Goal: Navigation & Orientation: Find specific page/section

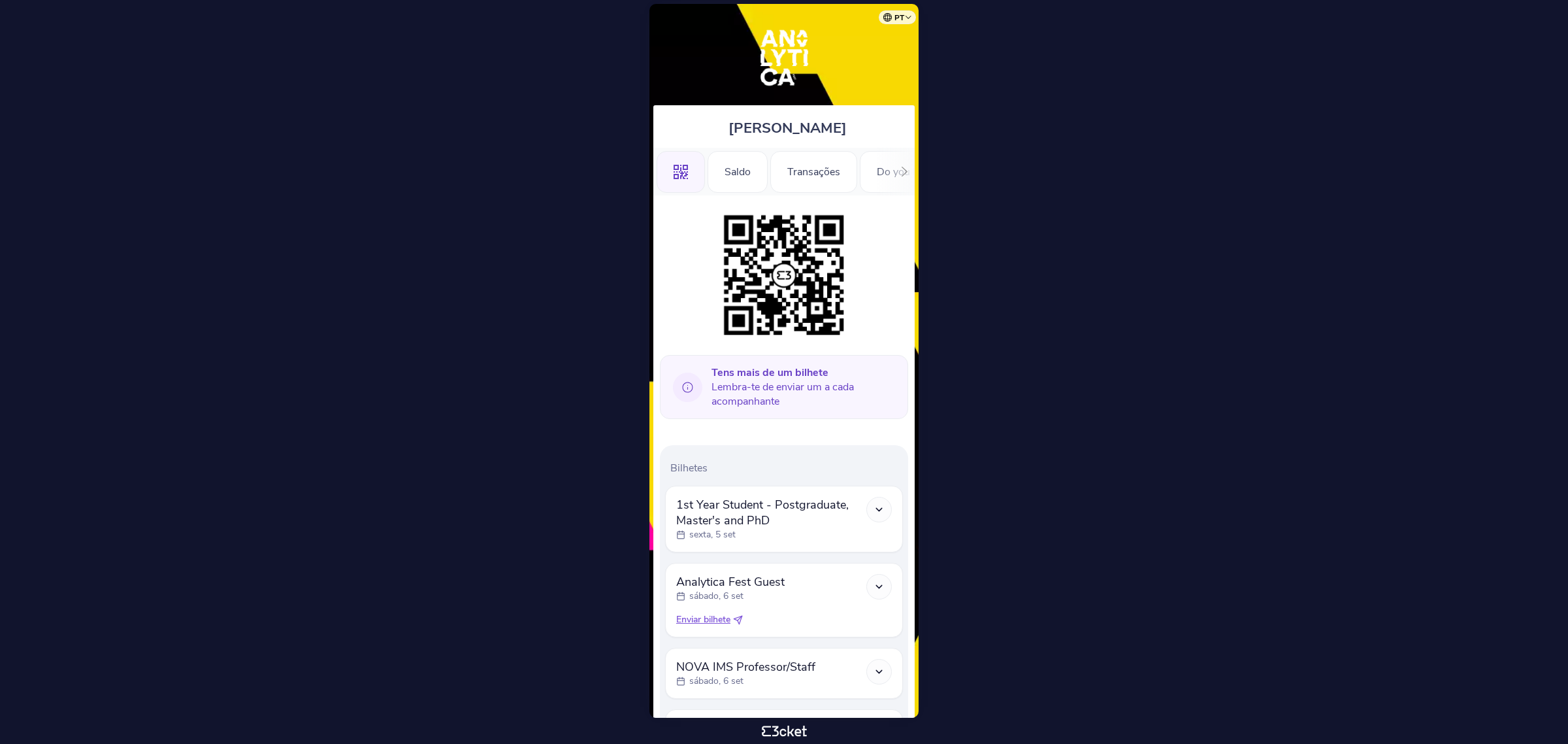
click at [900, 169] on icon at bounding box center [904, 171] width 10 height 10
click at [838, 167] on div "Registration Form" at bounding box center [807, 172] width 117 height 42
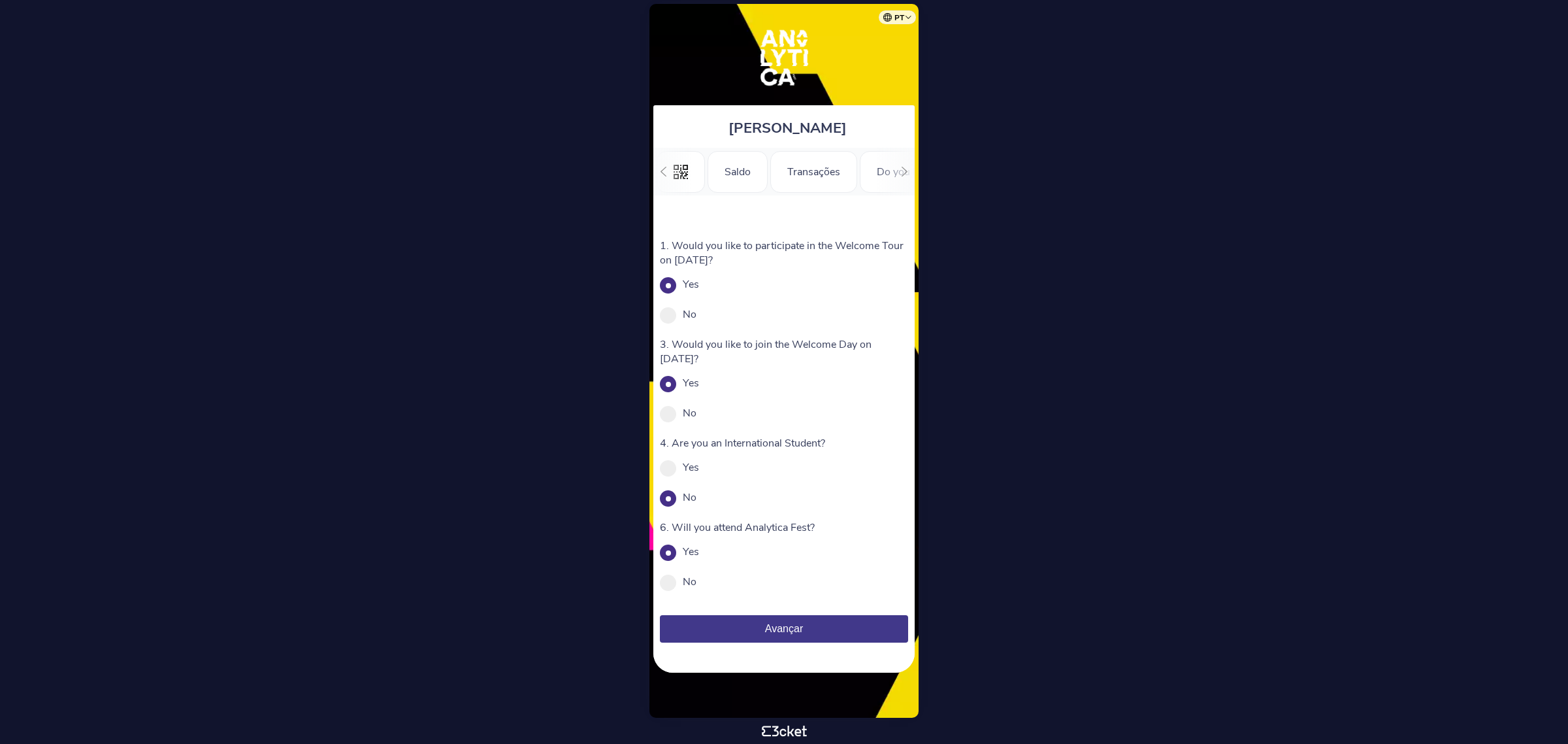
scroll to position [0, 144]
click at [901, 170] on icon at bounding box center [904, 171] width 10 height 10
click at [901, 170] on div "Informações" at bounding box center [865, 172] width 91 height 42
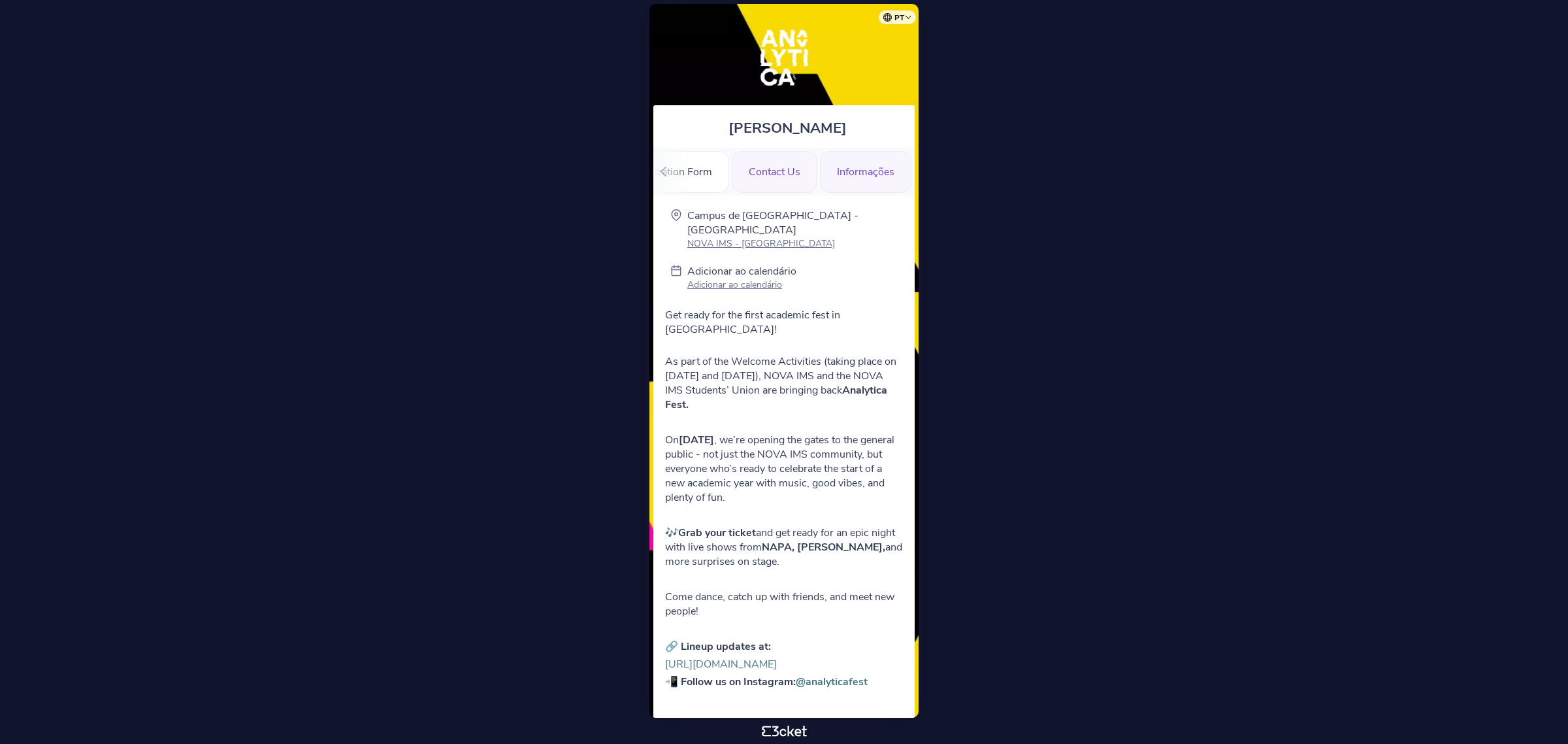
click at [759, 177] on div "Contact Us" at bounding box center [774, 172] width 85 height 42
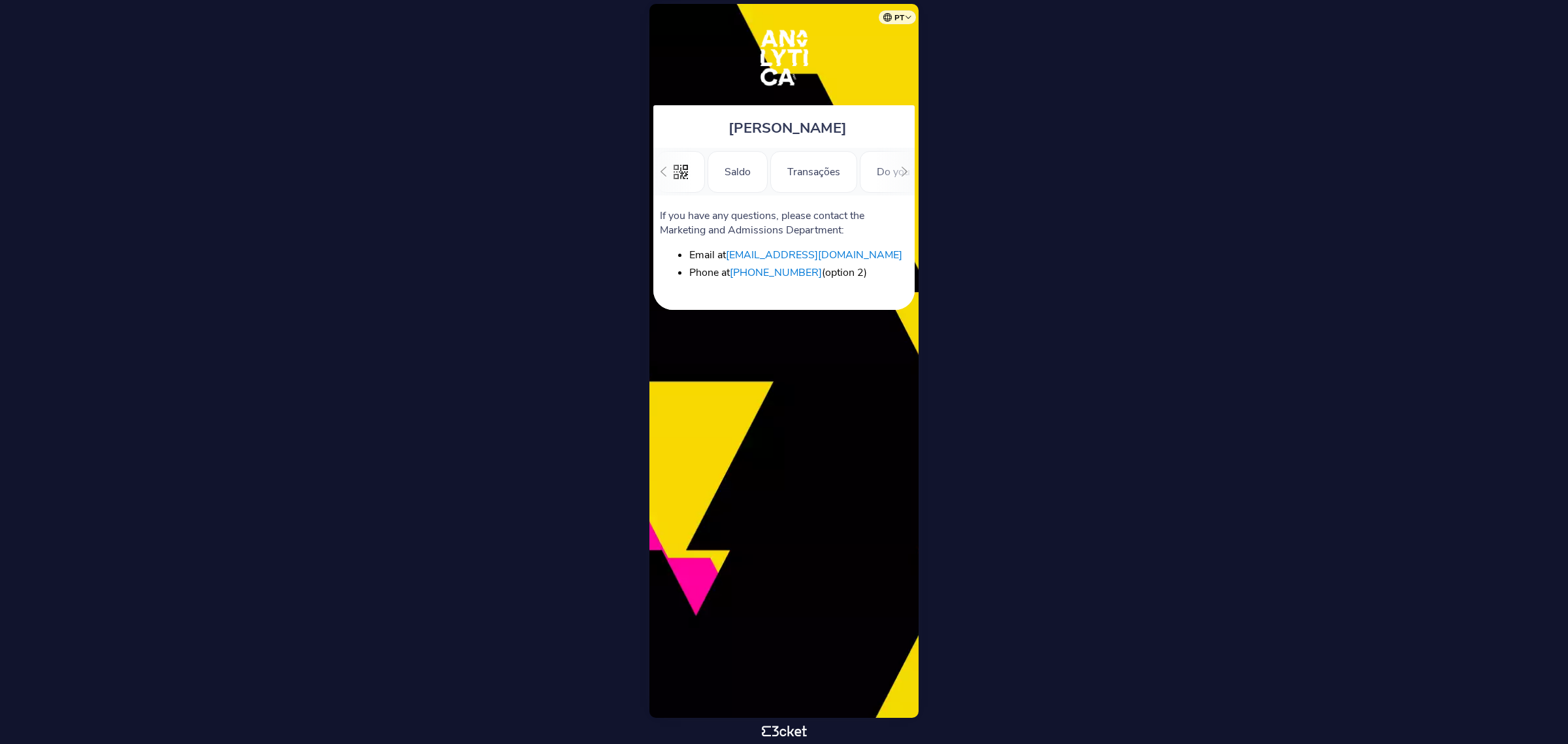
scroll to position [0, 144]
click at [667, 169] on icon at bounding box center [664, 171] width 10 height 10
click at [667, 169] on div ".st0{fill-rule:evenodd;clip-rule:evenodd;}" at bounding box center [681, 172] width 49 height 42
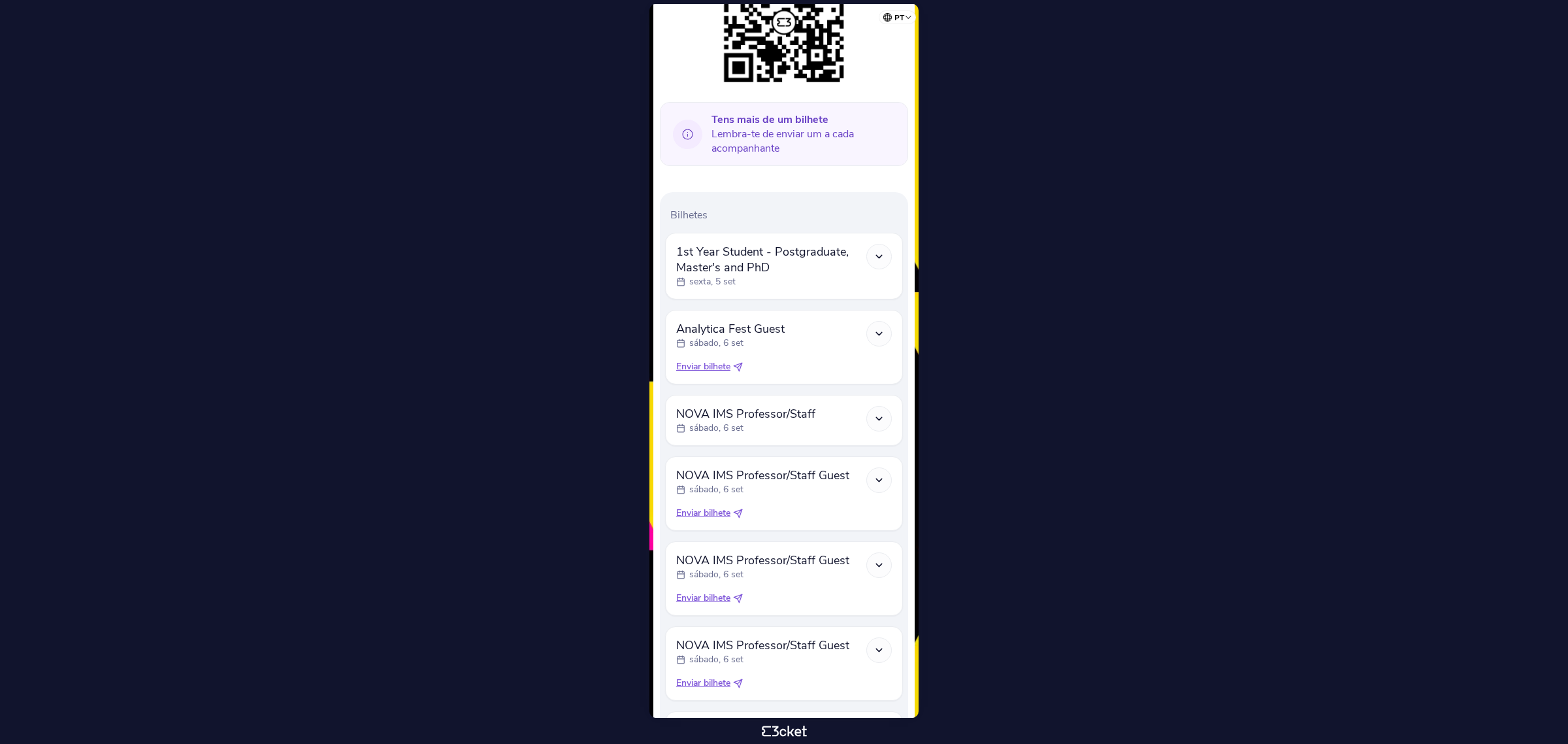
scroll to position [416, 0]
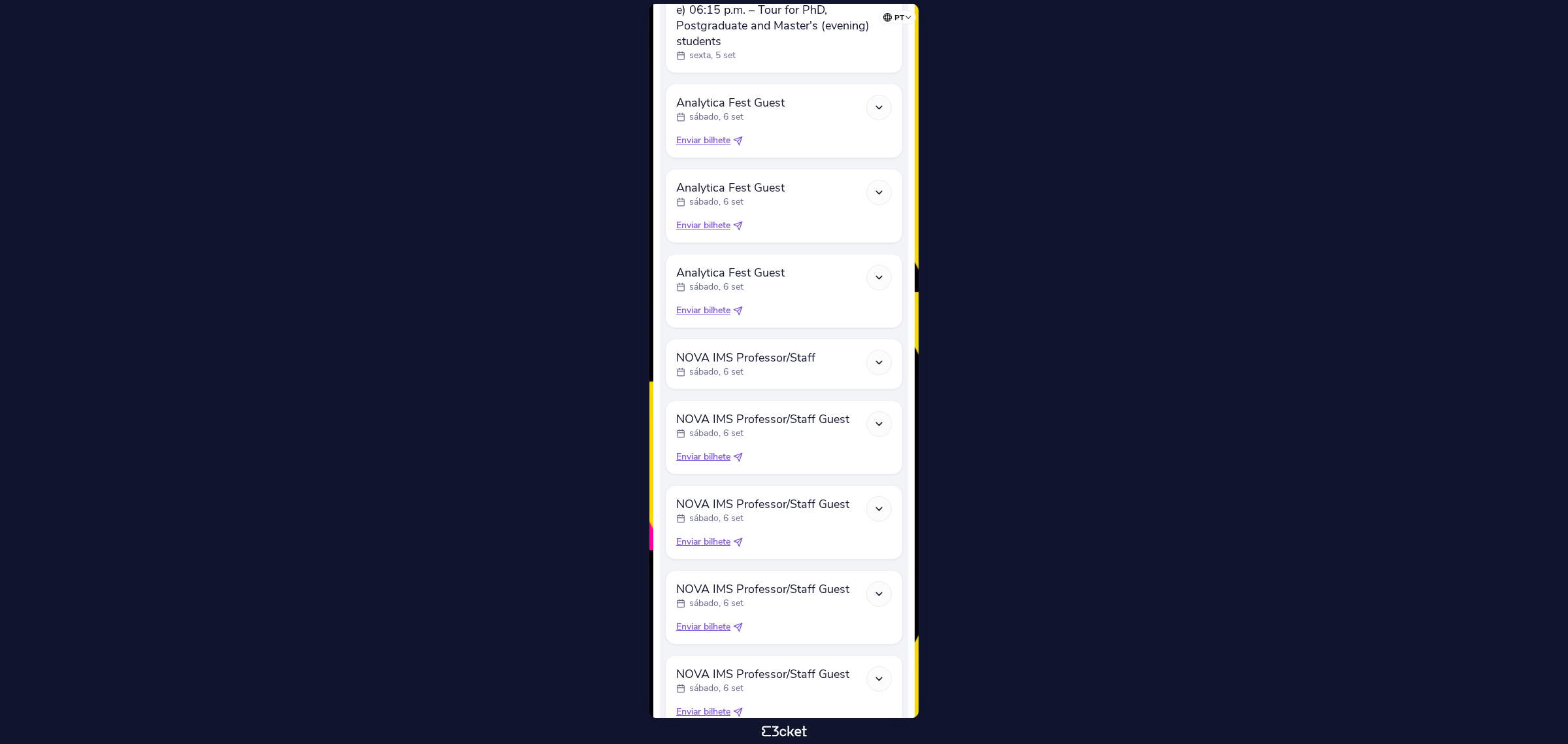
scroll to position [654, 0]
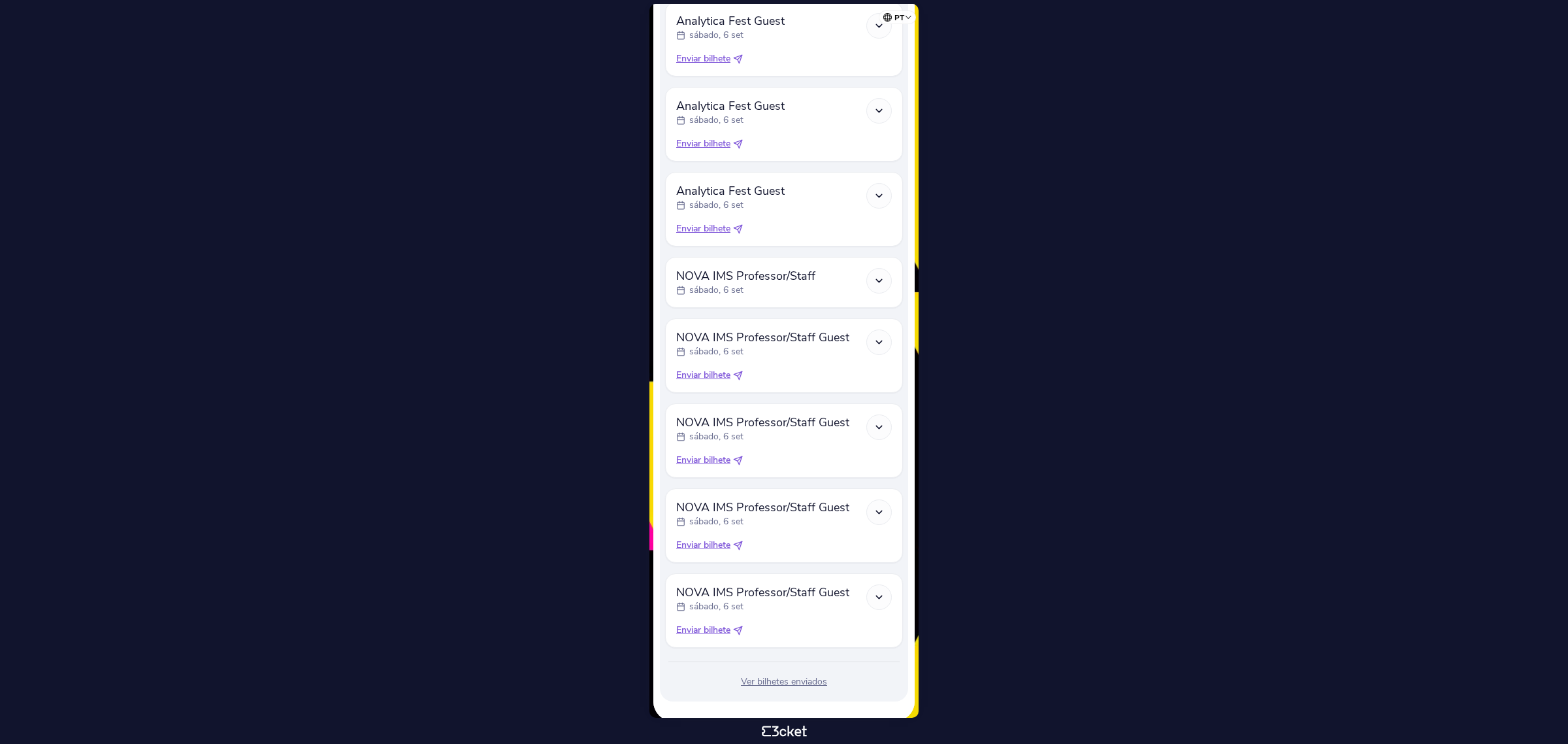
click at [1412, 221] on body "pt Português (Portugal) English Español Catalan Français Samuel Santos .st0{fil…" at bounding box center [784, 372] width 1557 height 733
